Goal: Information Seeking & Learning: Learn about a topic

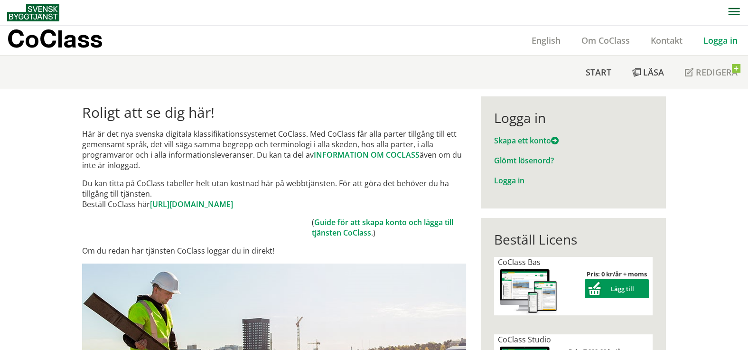
scroll to position [66, 0]
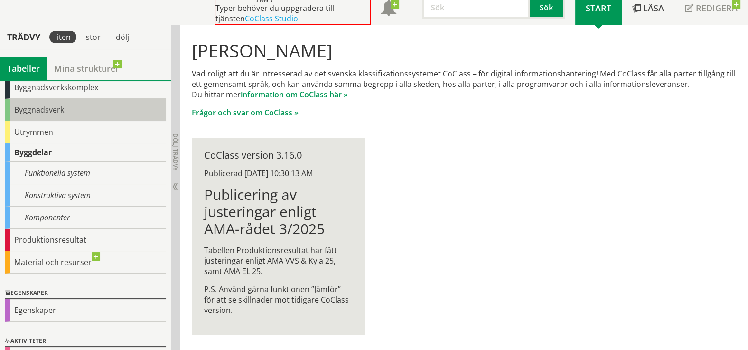
scroll to position [66, 0]
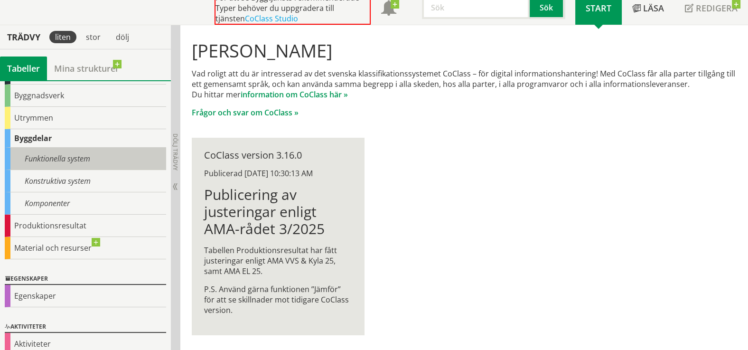
click at [26, 154] on div "Funktionella system" at bounding box center [85, 159] width 161 height 22
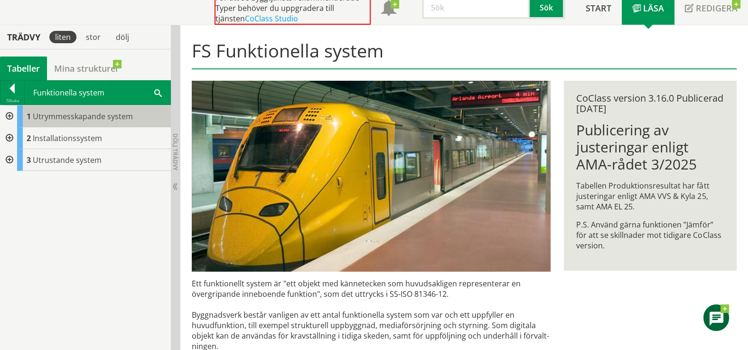
click at [57, 114] on span "Utrymmesskapande system" at bounding box center [83, 116] width 100 height 10
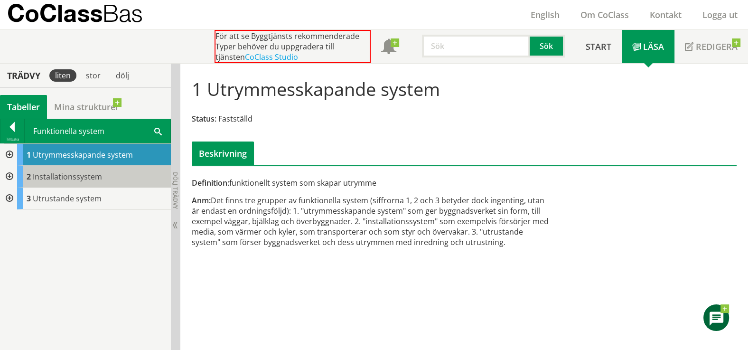
click at [52, 168] on div "2 Installationssystem" at bounding box center [94, 177] width 154 height 22
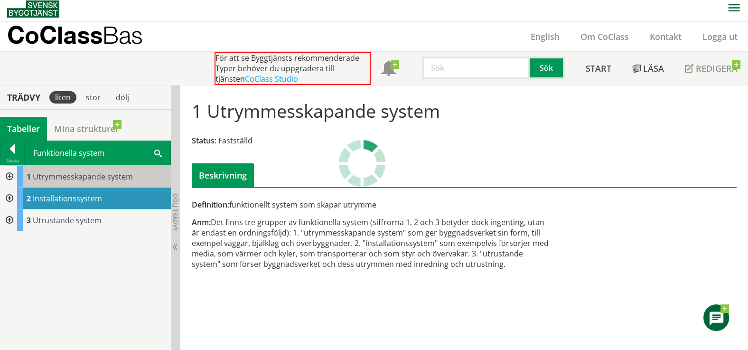
scroll to position [1, 0]
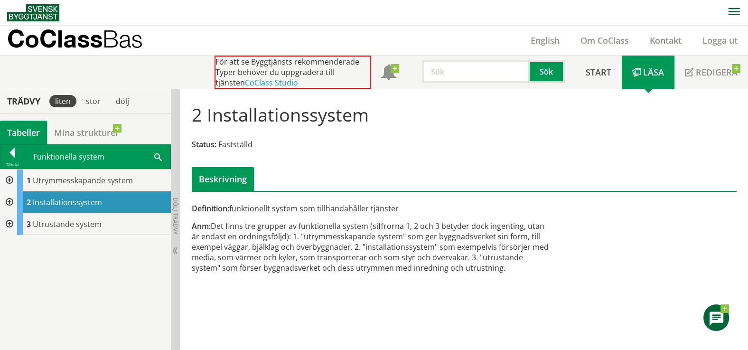
click at [8, 179] on div at bounding box center [8, 180] width 17 height 22
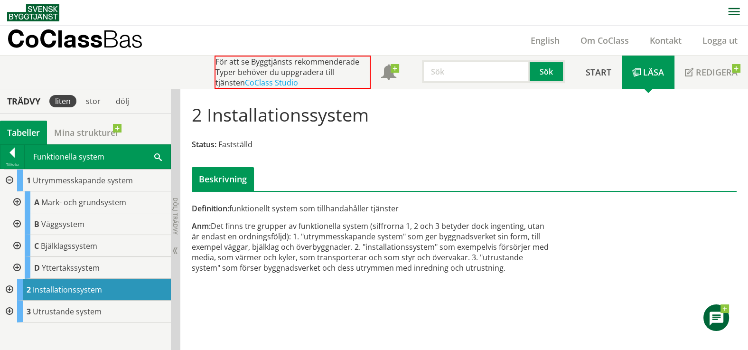
click at [8, 287] on div at bounding box center [8, 290] width 17 height 22
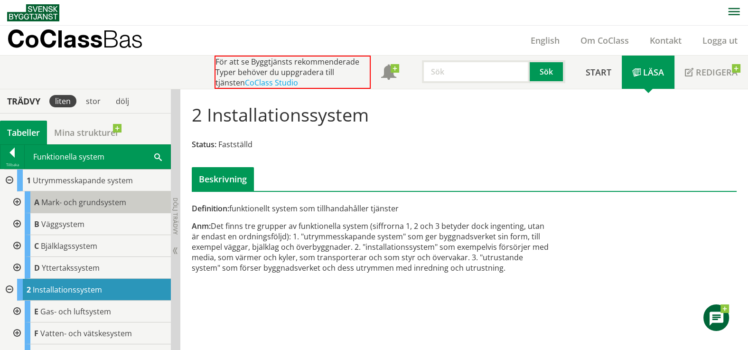
click at [43, 197] on span "Mark- och grundsystem" at bounding box center [83, 202] width 85 height 10
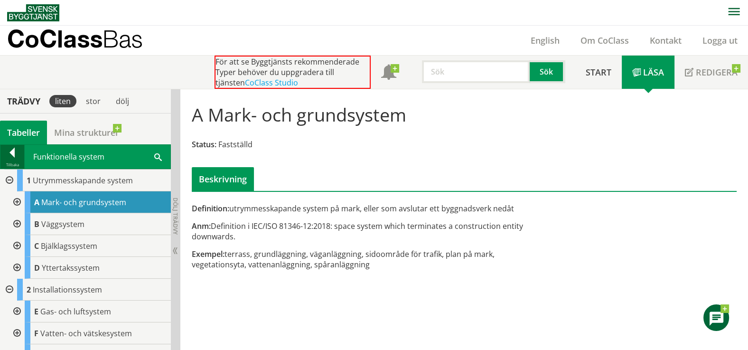
click at [12, 154] on div at bounding box center [12, 154] width 24 height 13
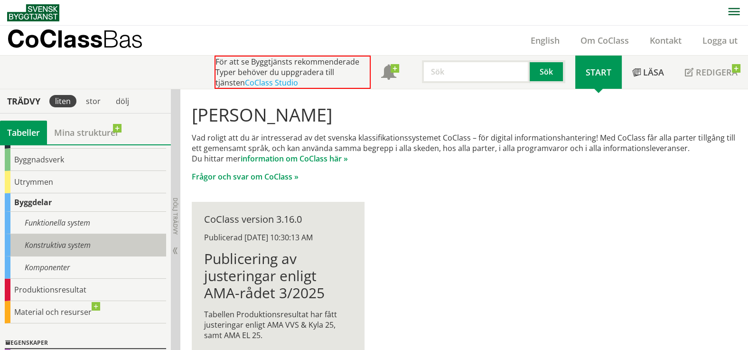
click at [43, 242] on div "Konstruktiva system" at bounding box center [85, 245] width 161 height 22
click at [55, 242] on div "CoClass Version 3.16.0 CoClass Version 3.16.0 CoClass Version 3.15.0 CoClass Ve…" at bounding box center [85, 247] width 171 height 206
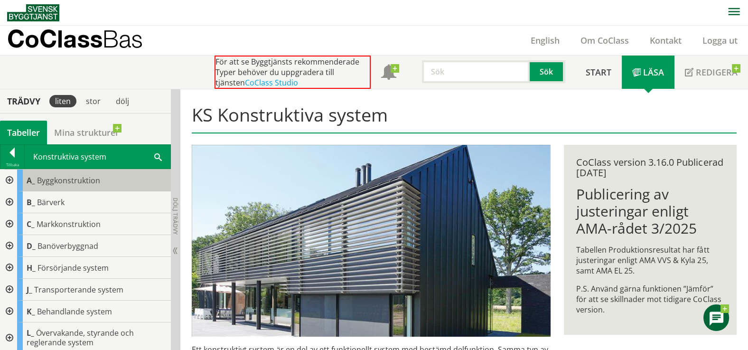
click at [45, 178] on span "Byggkonstruktion" at bounding box center [68, 180] width 63 height 10
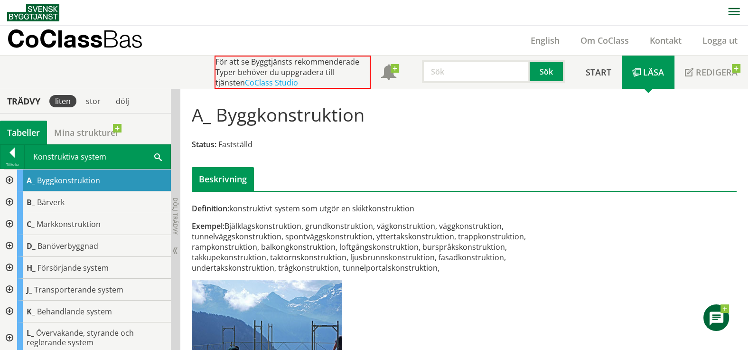
click at [12, 178] on div at bounding box center [8, 180] width 17 height 22
